Goal: Task Accomplishment & Management: Complete application form

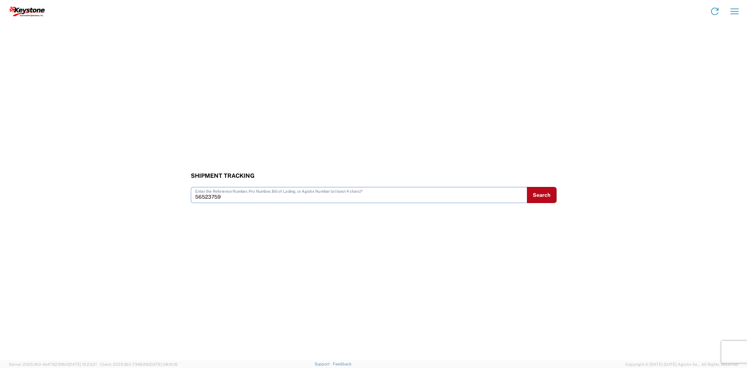
type input "56523759"
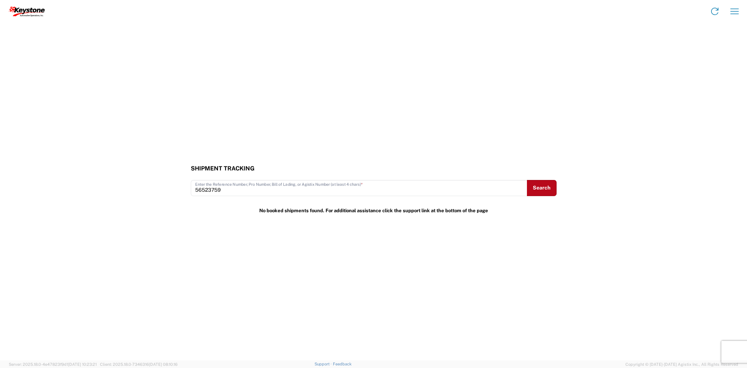
click at [507, 210] on div "No booked shipments found. For additional assistance click the support link at …" at bounding box center [374, 211] width 374 height 14
click at [549, 185] on button "Search" at bounding box center [542, 188] width 30 height 16
drag, startPoint x: 275, startPoint y: 219, endPoint x: 188, endPoint y: 185, distance: 94.4
click at [275, 219] on div "Shipment Tracking 56523759 Enter the Reference Number, Pro Number, Bill of Ladi…" at bounding box center [373, 191] width 747 height 337
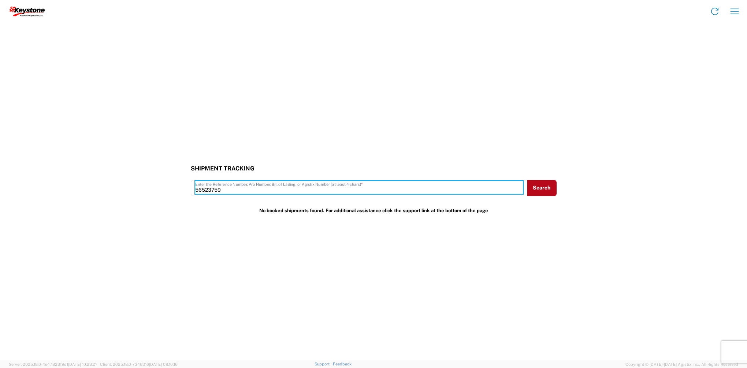
click at [197, 190] on input "56523759" at bounding box center [359, 187] width 328 height 13
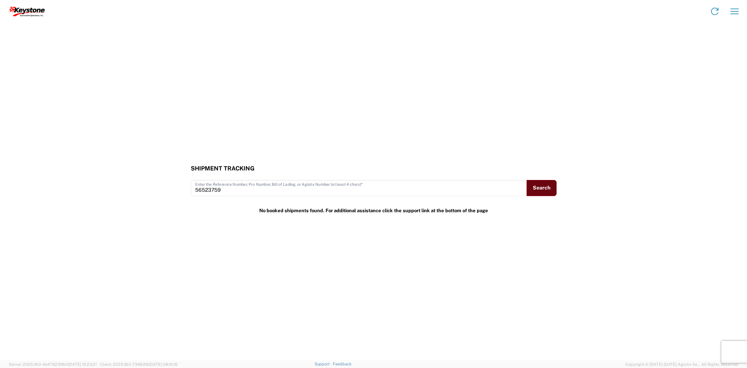
click at [550, 191] on button "Search" at bounding box center [542, 188] width 30 height 16
click at [738, 12] on icon "button" at bounding box center [735, 11] width 12 height 12
click at [700, 62] on link "Shipment tracking" at bounding box center [706, 63] width 69 height 15
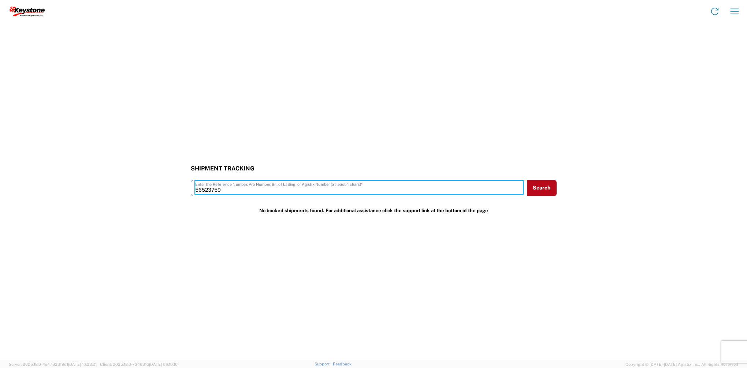
drag, startPoint x: 234, startPoint y: 191, endPoint x: 168, endPoint y: 192, distance: 66.3
click at [168, 192] on div "Shipment Tracking 56523759 Enter the Reference Number, Pro Number, Bill of Ladi…" at bounding box center [373, 180] width 747 height 31
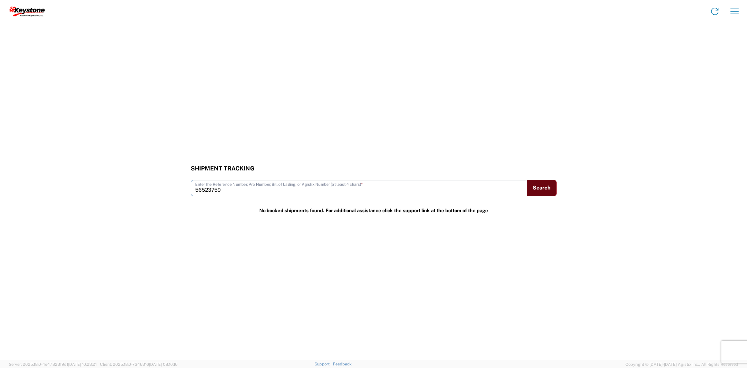
click at [544, 185] on button "Search" at bounding box center [542, 188] width 30 height 16
click at [729, 8] on icon "button" at bounding box center [735, 11] width 12 height 12
click at [712, 46] on link "Shipment request" at bounding box center [706, 48] width 69 height 15
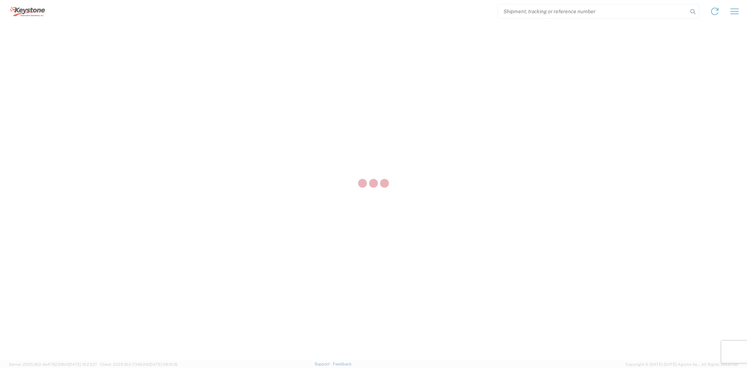
select select "FULL"
select select "LBS"
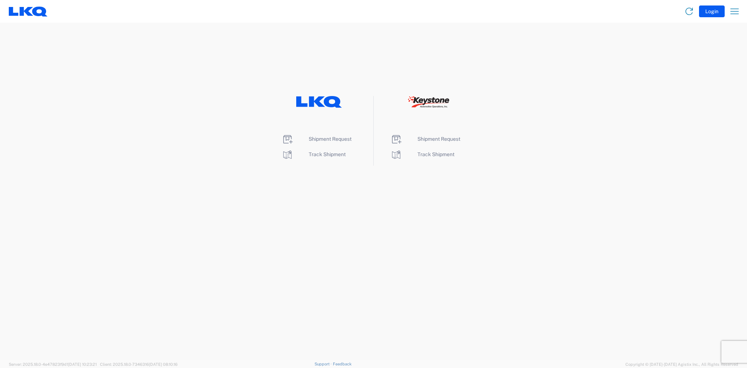
click at [445, 204] on agx-landing-component "Shipment Request Track Shipment Shipment Request Track Shipment" at bounding box center [373, 191] width 747 height 337
click at [439, 140] on span "Shipment Request" at bounding box center [439, 139] width 43 height 6
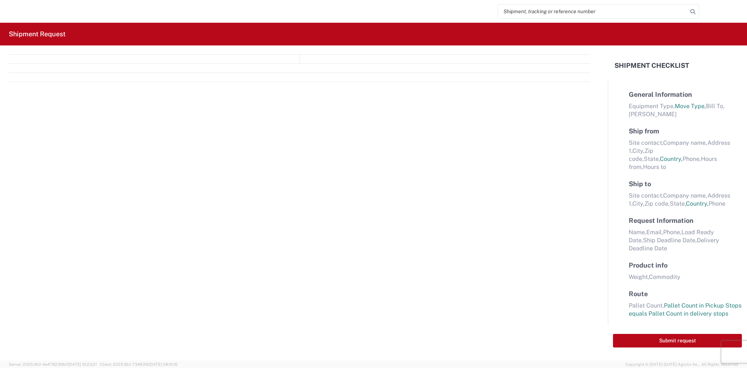
select select "FULL"
select select "US"
select select "LBS"
